Goal: Task Accomplishment & Management: Manage account settings

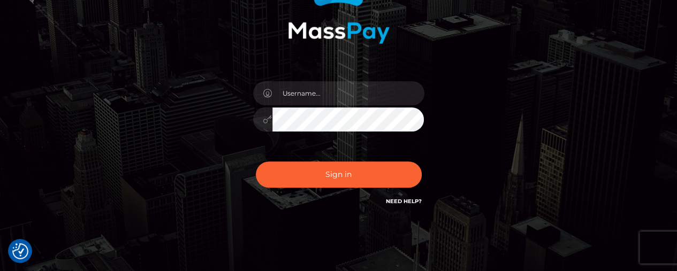
scroll to position [161, 0]
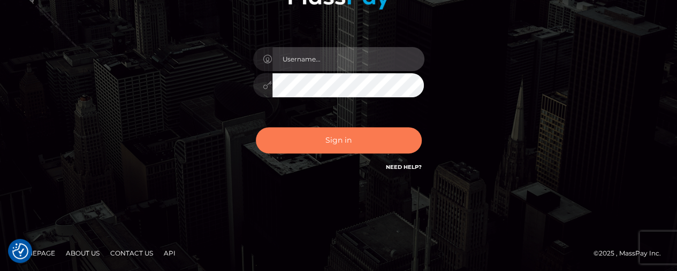
type input "[PERSON_NAME].Silversocial"
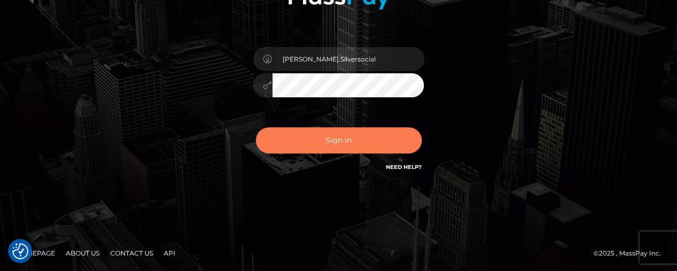
click at [354, 146] on button "Sign in" at bounding box center [339, 140] width 166 height 26
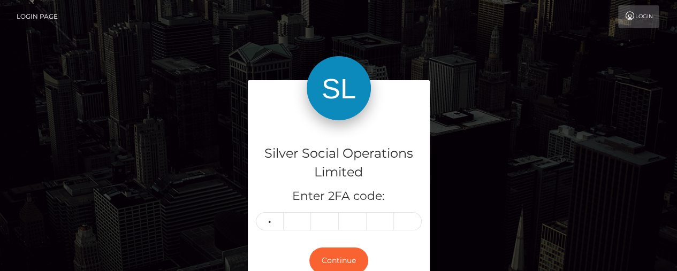
type input "1"
type input "8"
type input "0"
type input "5"
type input "8"
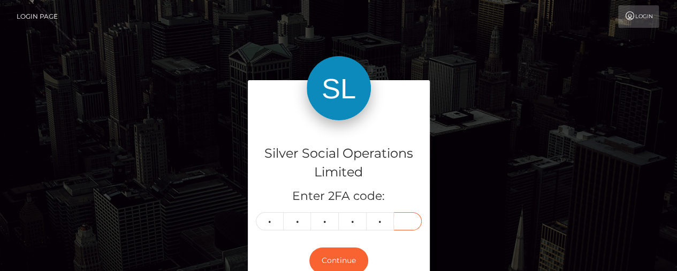
type input "3"
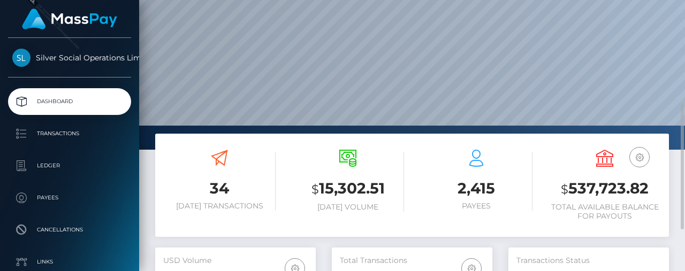
scroll to position [107, 0]
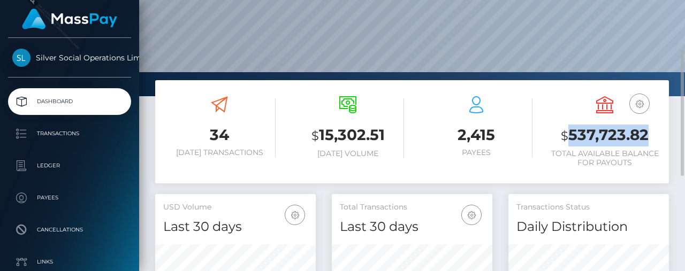
drag, startPoint x: 571, startPoint y: 135, endPoint x: 663, endPoint y: 151, distance: 92.9
click at [649, 136] on h3 "$ 537,723.82" at bounding box center [605, 136] width 112 height 22
copy h3 "537,723.82"
